Goal: Complete application form

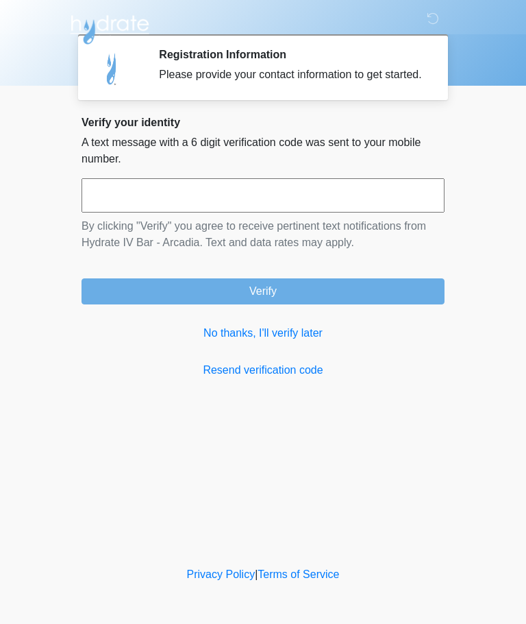
click at [293, 341] on link "No thanks, I'll verify later" at bounding box center [263, 333] width 363 height 16
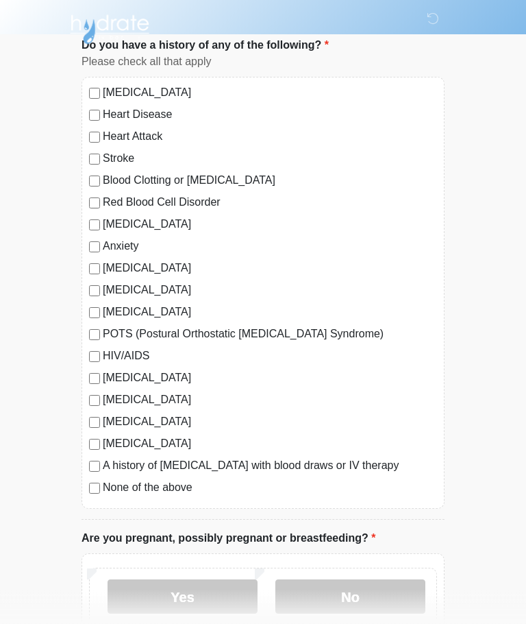
scroll to position [93, 0]
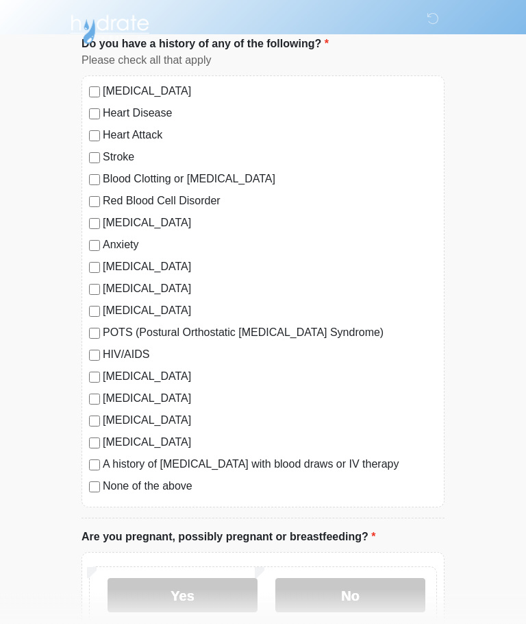
click at [104, 441] on label "[MEDICAL_DATA]" at bounding box center [270, 443] width 334 height 16
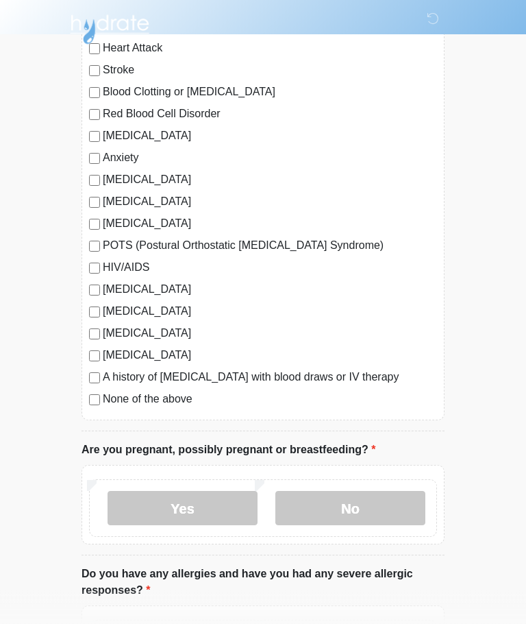
scroll to position [180, 0]
click at [372, 510] on label "No" at bounding box center [351, 508] width 150 height 34
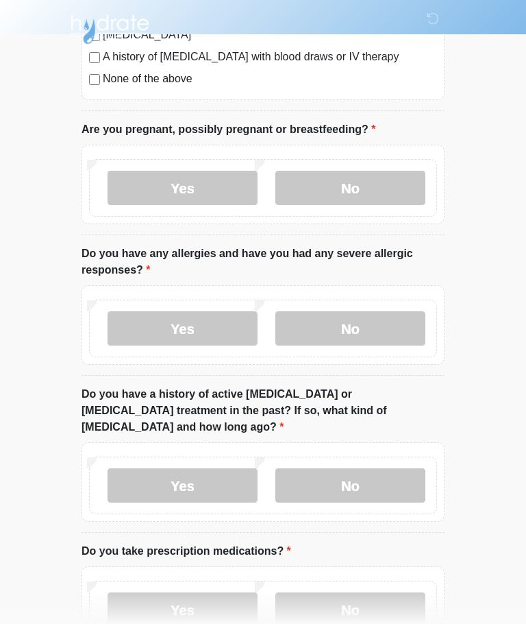
scroll to position [502, 0]
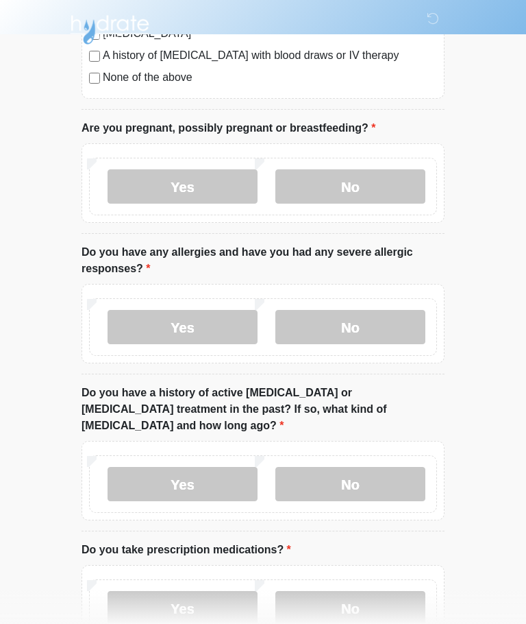
click at [402, 321] on label "No" at bounding box center [351, 327] width 150 height 34
click at [226, 467] on label "Yes" at bounding box center [183, 484] width 150 height 34
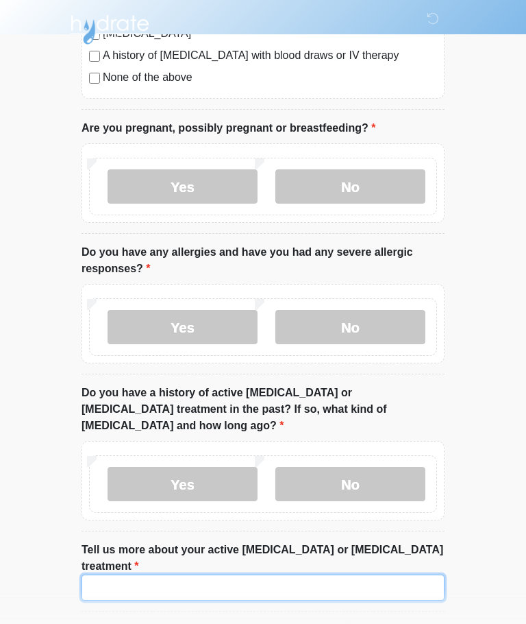
click at [260, 574] on input "Tell us more about your active [MEDICAL_DATA] or [MEDICAL_DATA] treatment" at bounding box center [263, 587] width 363 height 26
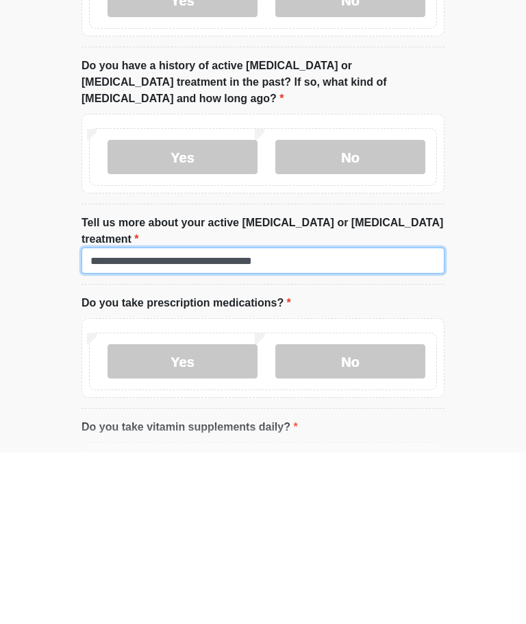
type input "**********"
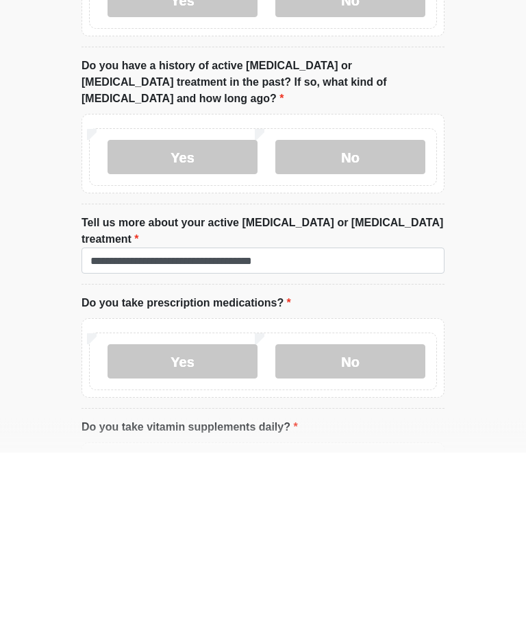
click at [223, 516] on label "Yes" at bounding box center [183, 533] width 150 height 34
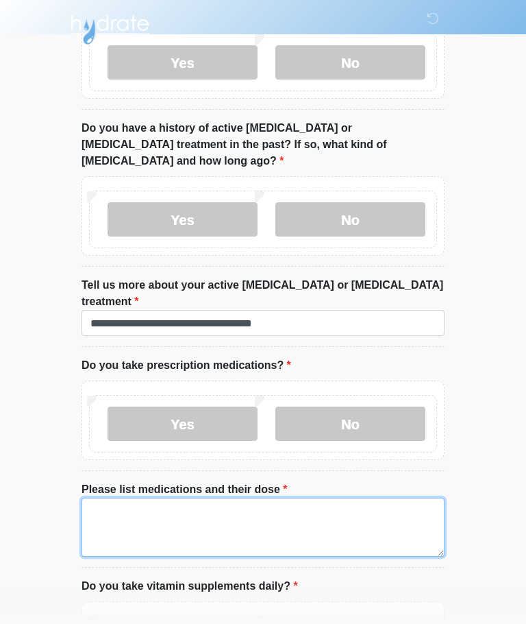
click at [160, 498] on textarea "Please list medications and their dose" at bounding box center [263, 527] width 363 height 59
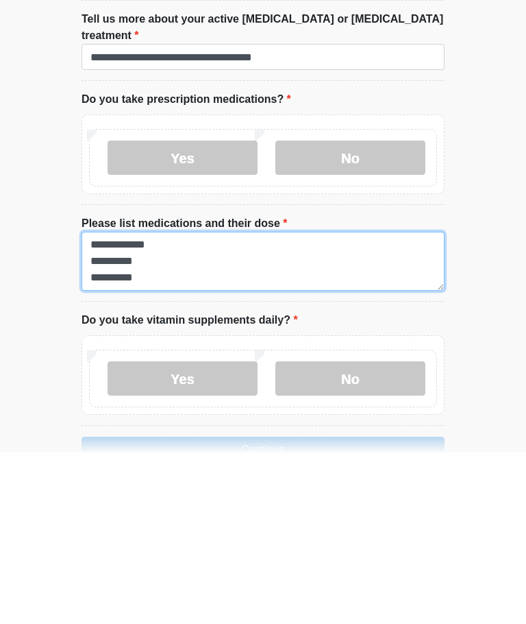
type textarea "**********"
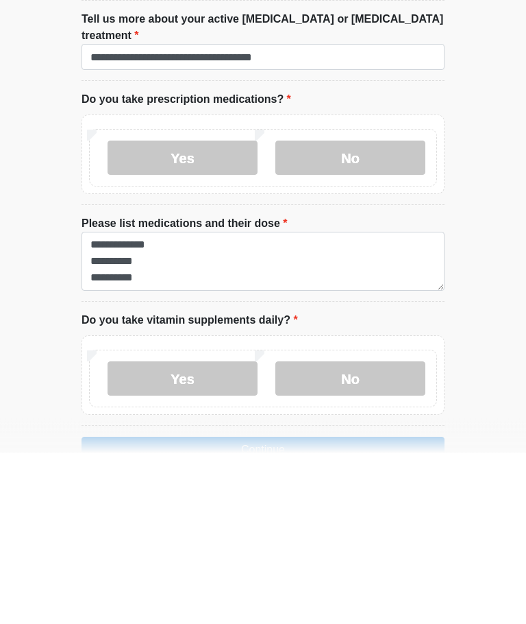
click at [238, 533] on label "Yes" at bounding box center [183, 550] width 150 height 34
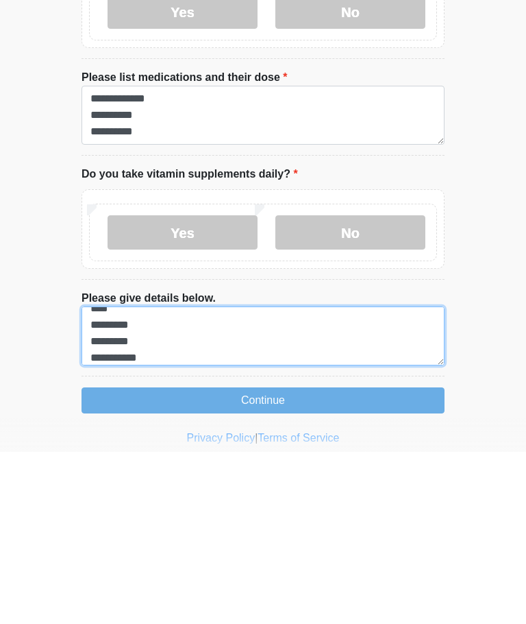
scroll to position [77, 0]
type textarea "**********"
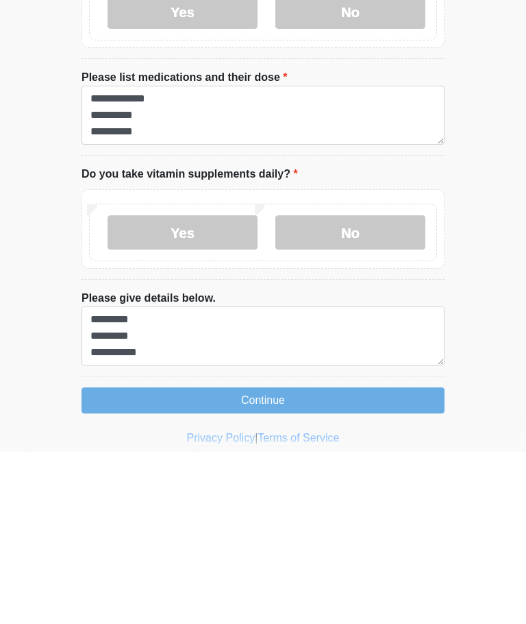
click at [293, 559] on button "Continue" at bounding box center [263, 572] width 363 height 26
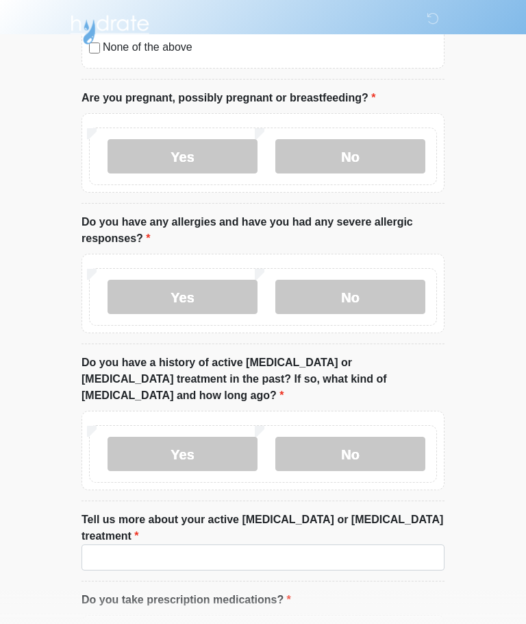
scroll to position [0, 0]
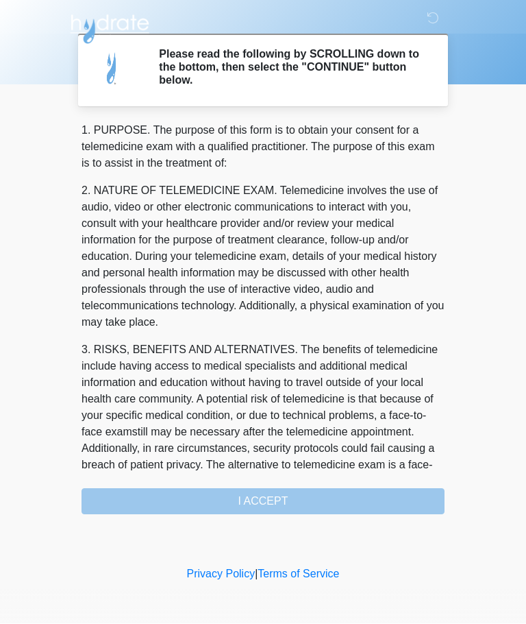
click at [310, 502] on div "1. PURPOSE. The purpose of this form is to obtain your consent for a telemedici…" at bounding box center [263, 319] width 363 height 392
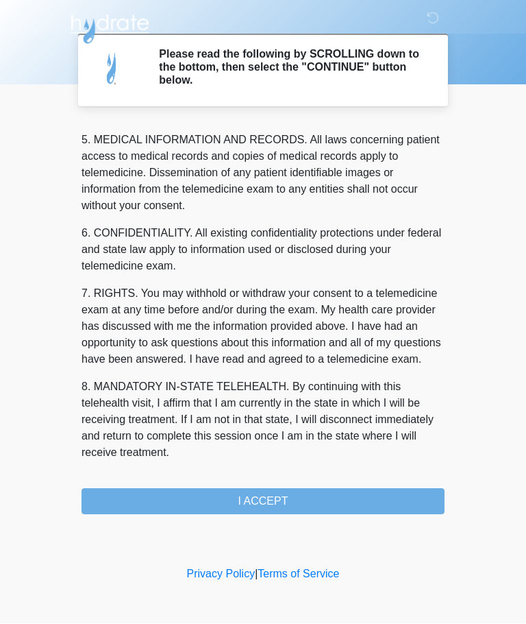
scroll to position [446, 0]
click at [287, 502] on button "I ACCEPT" at bounding box center [263, 502] width 363 height 26
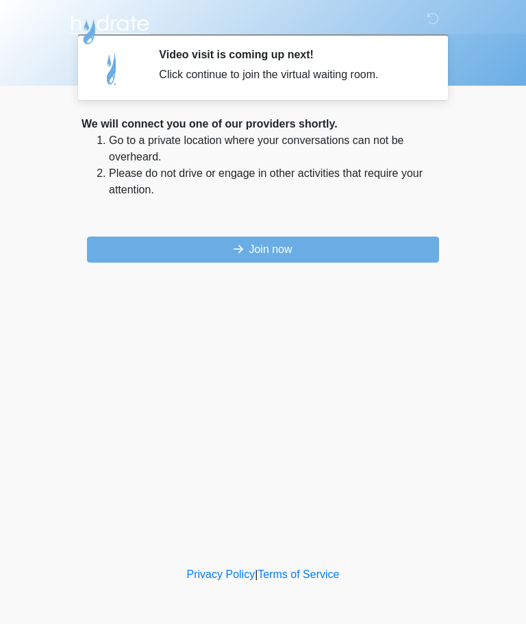
click at [306, 252] on button "Join now" at bounding box center [263, 249] width 352 height 26
